Goal: Task Accomplishment & Management: Manage account settings

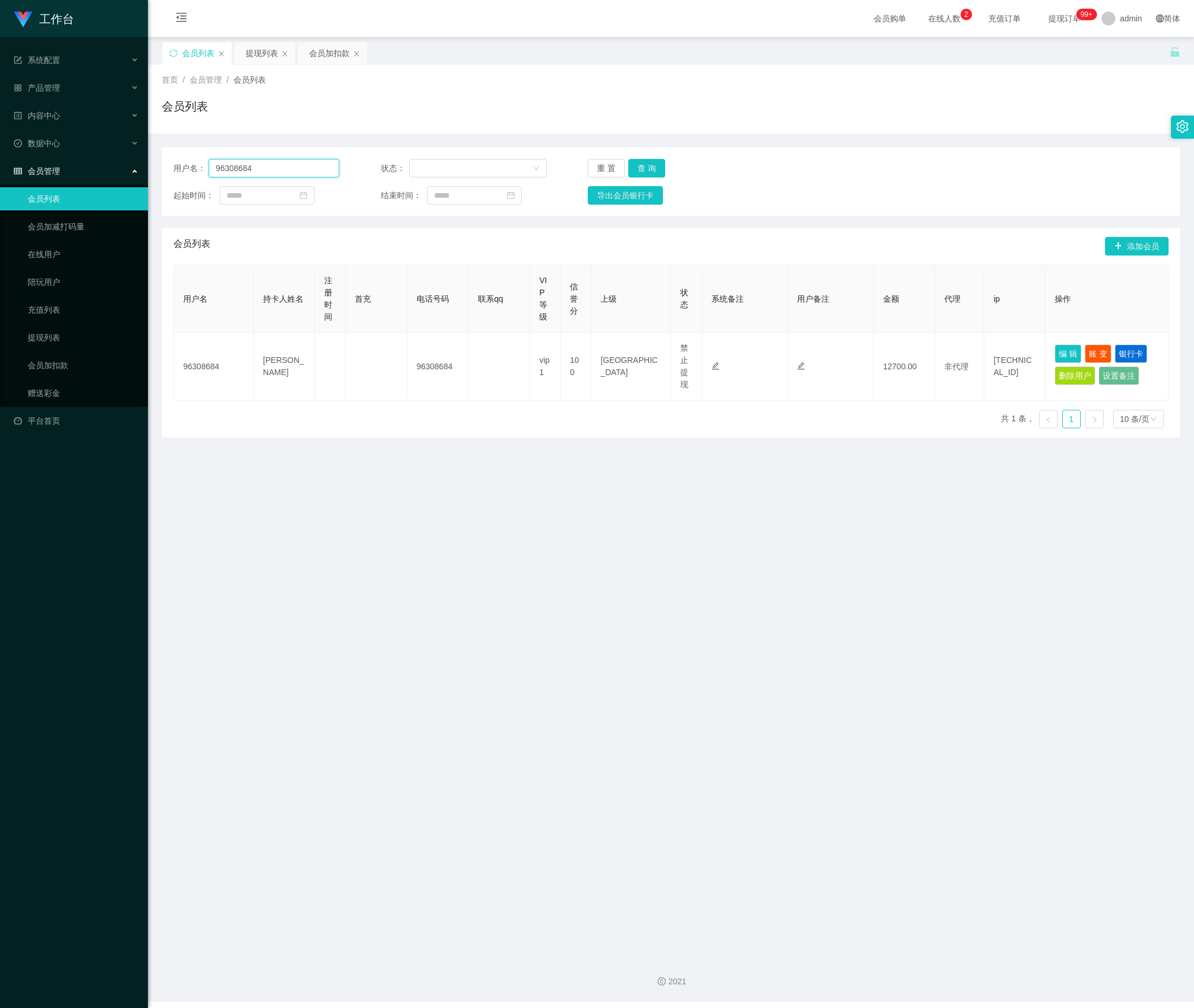
drag, startPoint x: 218, startPoint y: 166, endPoint x: 139, endPoint y: 178, distance: 79.9
click at [70, 166] on section "工作台 系统配置 产品管理 内容中心 数据中心 会员管理 会员列表 会员加减打码量 在线用户 陪玩用户 充值列表 提现列表 会员加扣款 赠送彩金 平台首页 保…" at bounding box center [597, 500] width 1194 height 1001
paste input "zhxeng95"
type input "zhxeng95"
click at [654, 173] on button "查 询" at bounding box center [646, 168] width 37 height 19
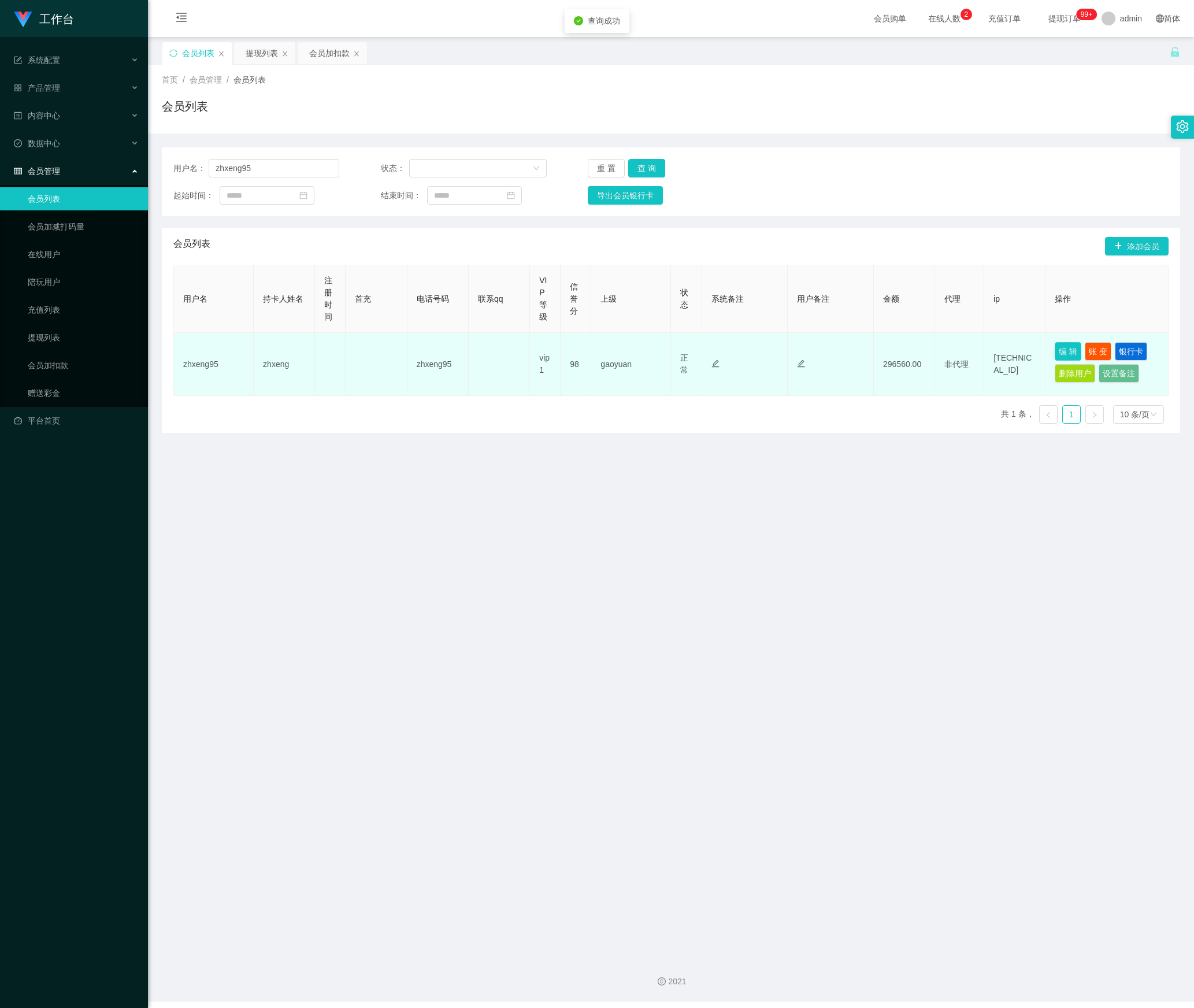
click at [1055, 355] on button "编 辑" at bounding box center [1068, 351] width 27 height 19
type input "zhxeng95"
type input "zhxeng"
type input "98"
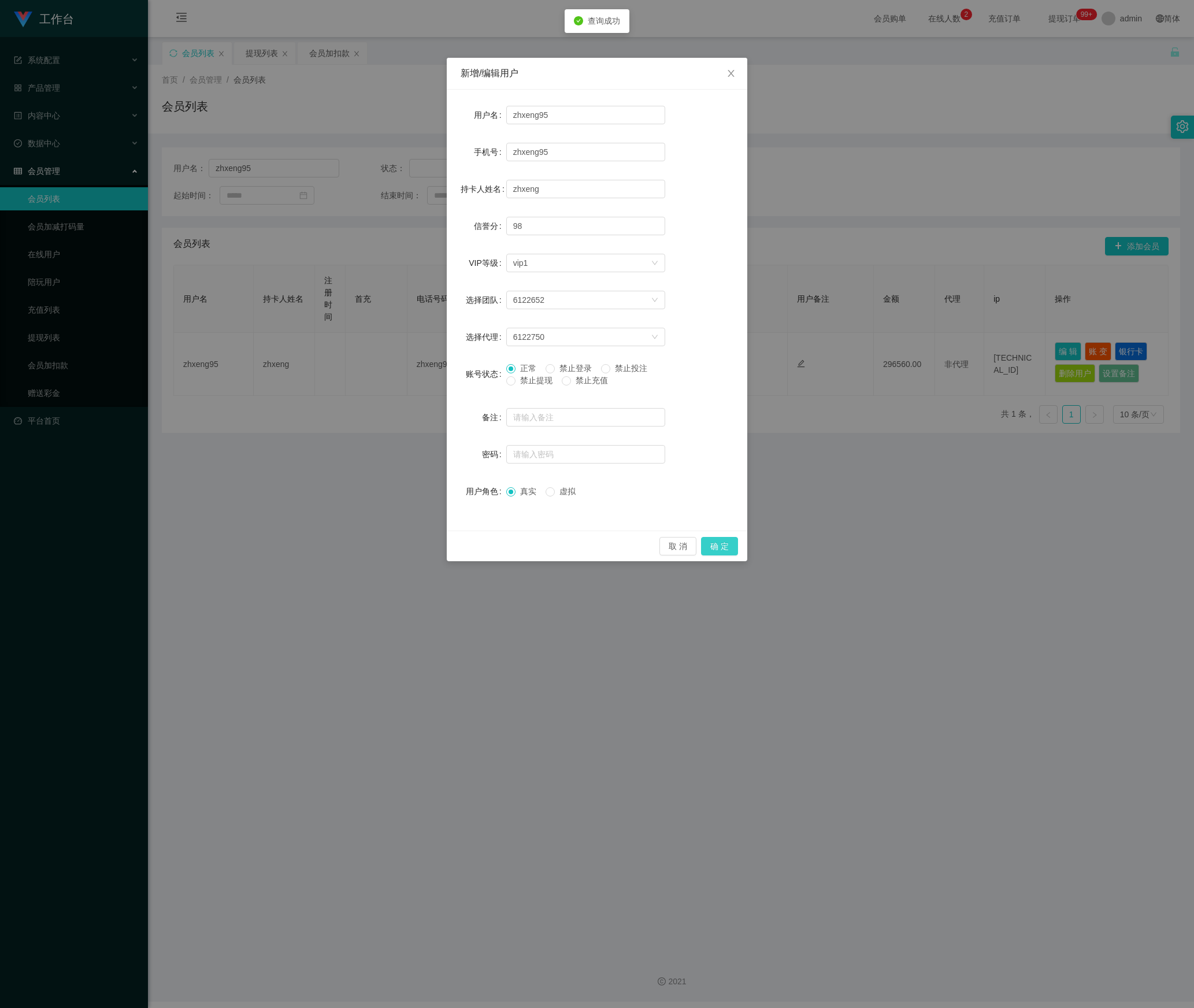
click at [723, 550] on button "确 定" at bounding box center [719, 546] width 37 height 19
